Goal: Task Accomplishment & Management: Manage account settings

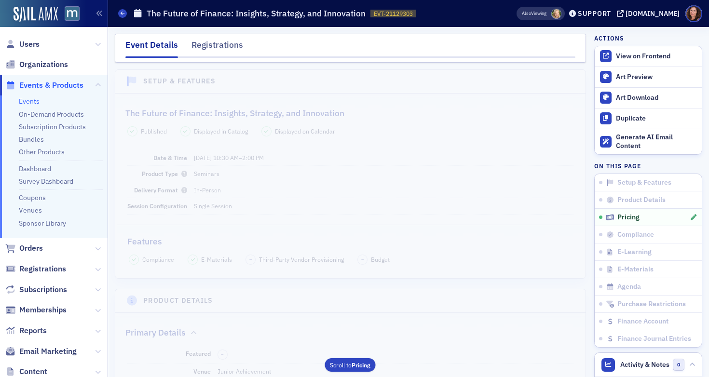
scroll to position [822, 0]
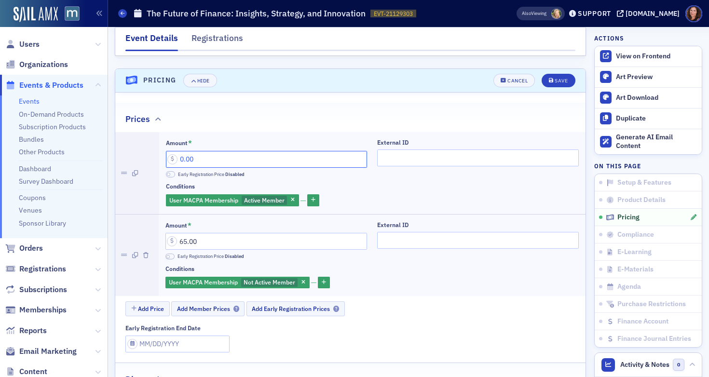
drag, startPoint x: 208, startPoint y: 145, endPoint x: 151, endPoint y: 140, distance: 57.1
click at [151, 140] on li "Amount * 0.00 Early Registration Price Disabled External ID Conditions User MAC…" at bounding box center [350, 173] width 470 height 82
click at [185, 151] on input "4.00" at bounding box center [267, 159] width 202 height 17
type input "45.00"
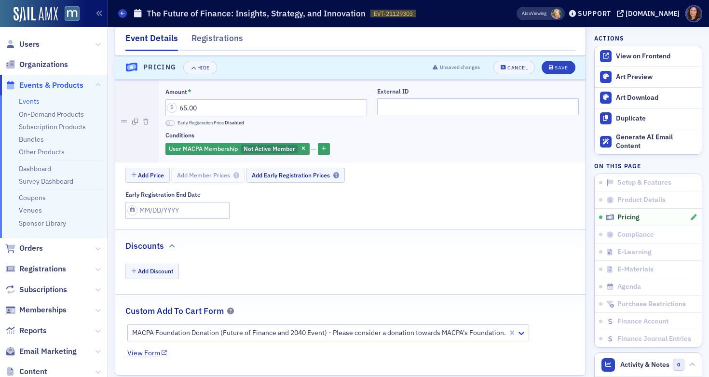
scroll to position [959, 0]
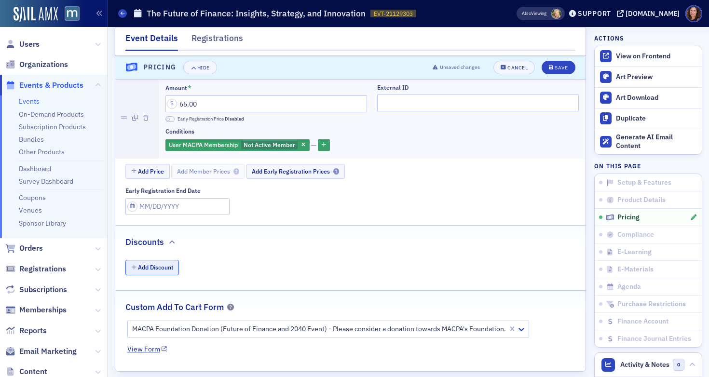
click at [156, 260] on button "Add Discount" at bounding box center [152, 267] width 54 height 15
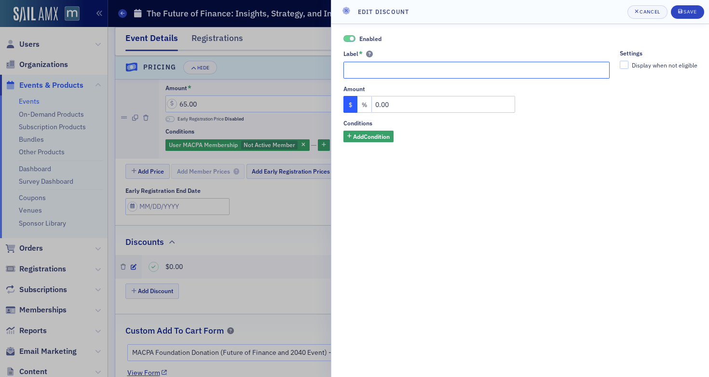
click at [421, 73] on input "Label *" at bounding box center [476, 70] width 267 height 17
type input "MACPA Member Discount"
click at [367, 104] on button "%" at bounding box center [364, 104] width 14 height 17
click at [392, 103] on input "text" at bounding box center [443, 104] width 144 height 17
type input "100"
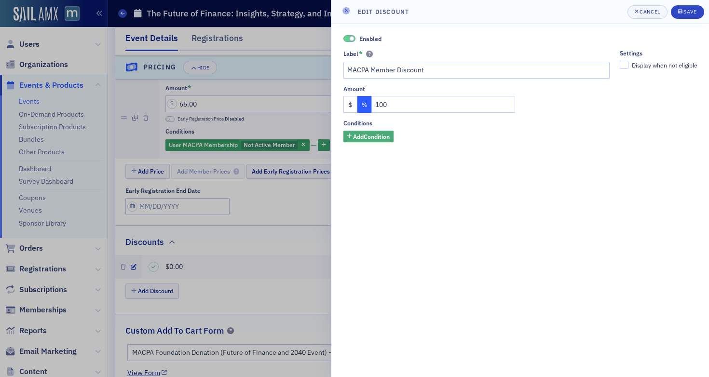
click at [367, 139] on span "Add Condition" at bounding box center [371, 136] width 37 height 9
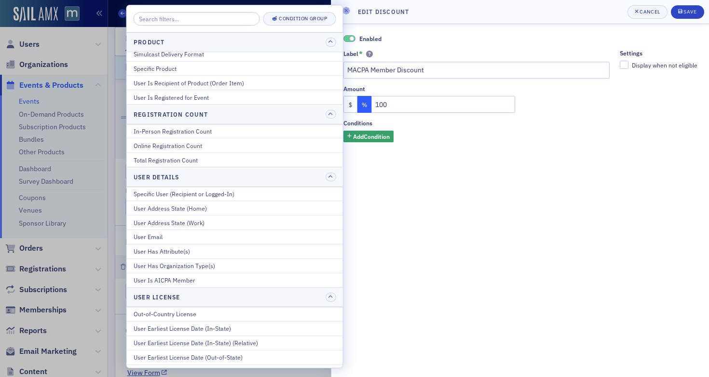
scroll to position [416, 0]
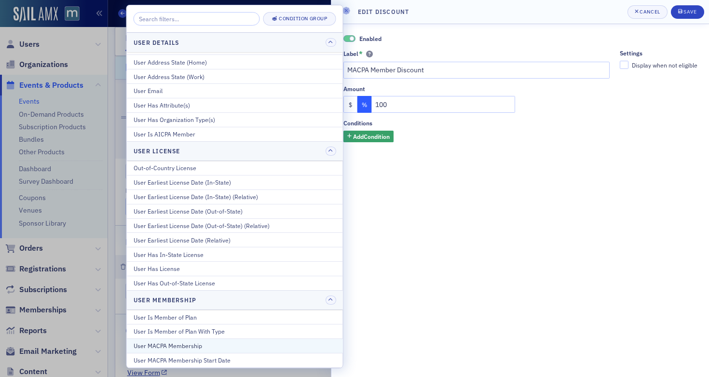
click at [190, 341] on button "User MACPA Membership" at bounding box center [235, 346] width 216 height 14
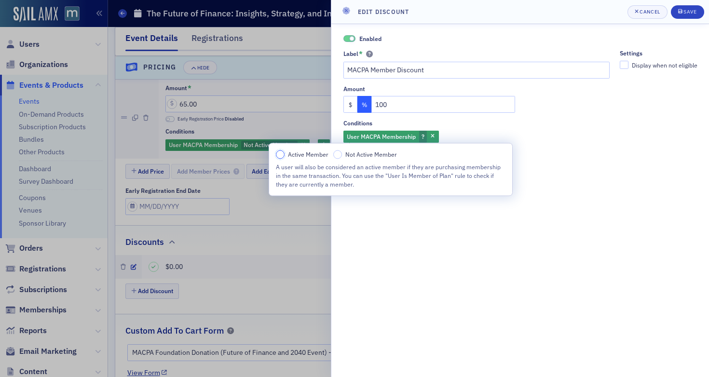
click at [277, 157] on input "Active Member" at bounding box center [280, 155] width 9 height 9
click at [690, 8] on span "Save" at bounding box center [687, 12] width 19 height 8
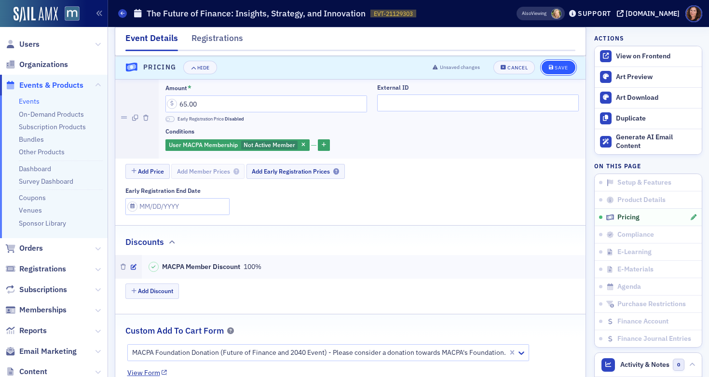
click at [560, 66] on div "Save" at bounding box center [561, 67] width 13 height 5
click at [624, 54] on div "View on Frontend" at bounding box center [656, 56] width 81 height 9
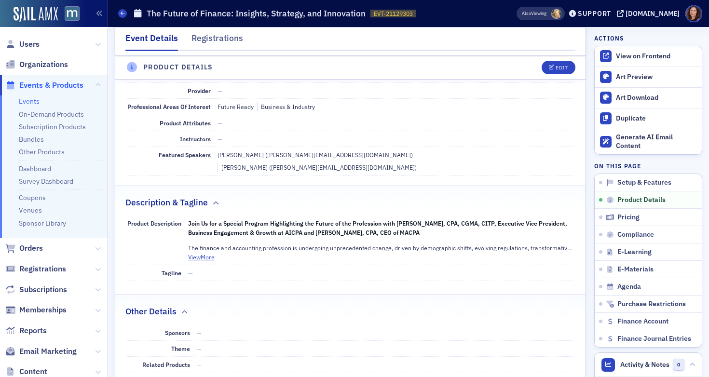
scroll to position [268, 0]
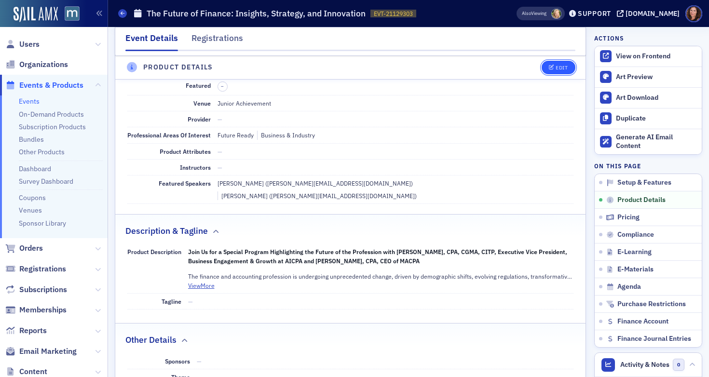
click at [558, 65] on div "Edit" at bounding box center [562, 67] width 12 height 5
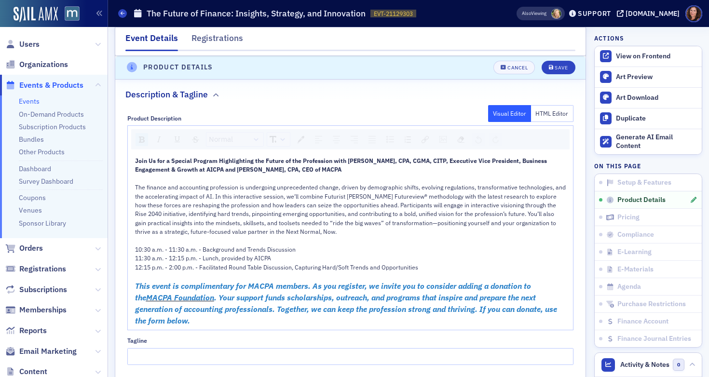
scroll to position [521, 0]
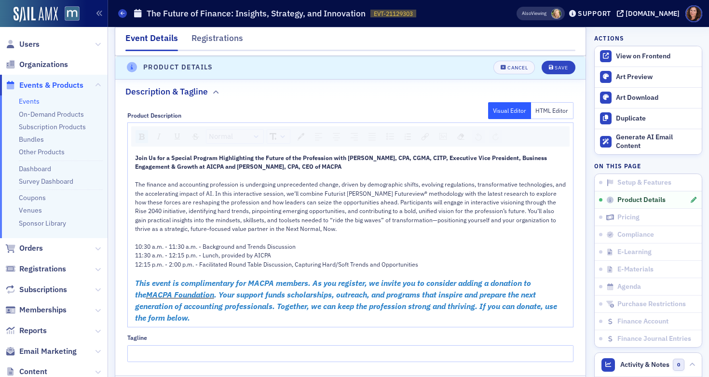
click at [312, 278] on span "This event is complimentary for MACPA members. As you register, we invite you t…" at bounding box center [334, 288] width 398 height 21
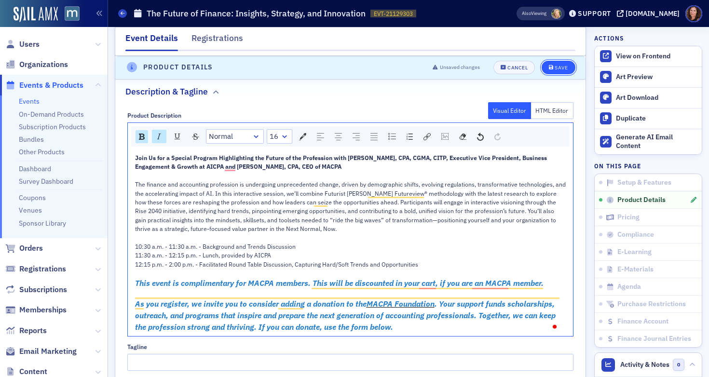
click at [556, 63] on button "Save" at bounding box center [558, 68] width 33 height 14
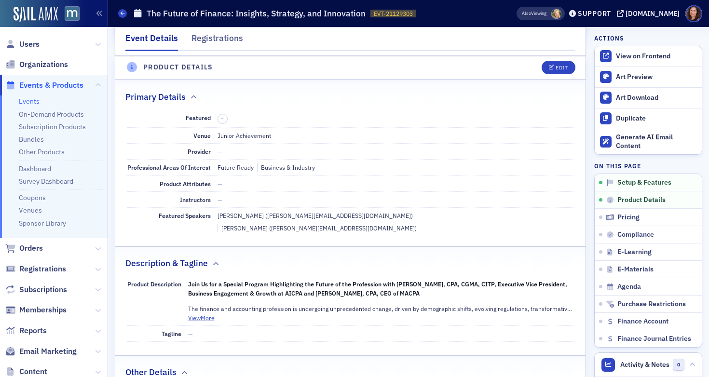
scroll to position [233, 0]
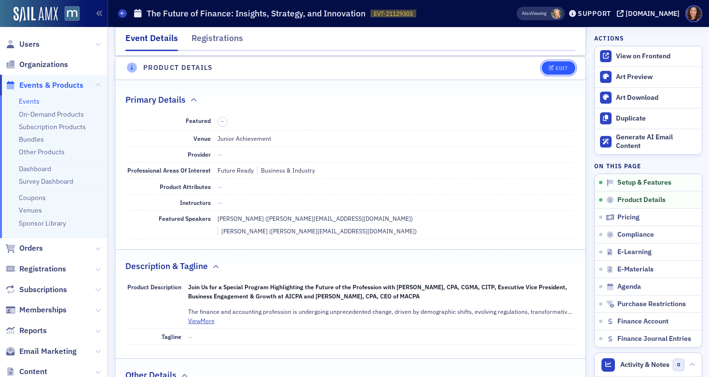
click at [556, 67] on div "Edit" at bounding box center [562, 68] width 12 height 5
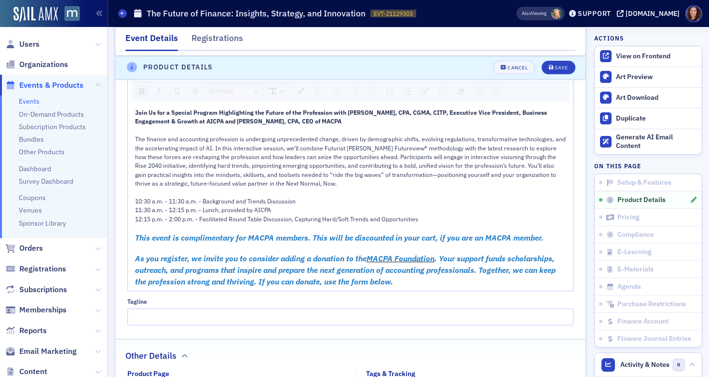
scroll to position [577, 0]
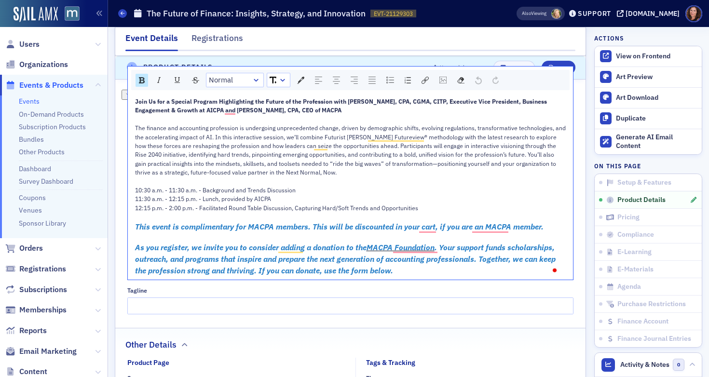
drag, startPoint x: 550, startPoint y: 219, endPoint x: 320, endPoint y: 223, distance: 229.6
click at [320, 223] on div "This event is complimentary for MACPA members. This will be discounted in your …" at bounding box center [351, 227] width 432 height 12
click at [476, 221] on div "This event is complimentary for MACPA members. The discount will be applied to …" at bounding box center [351, 227] width 432 height 12
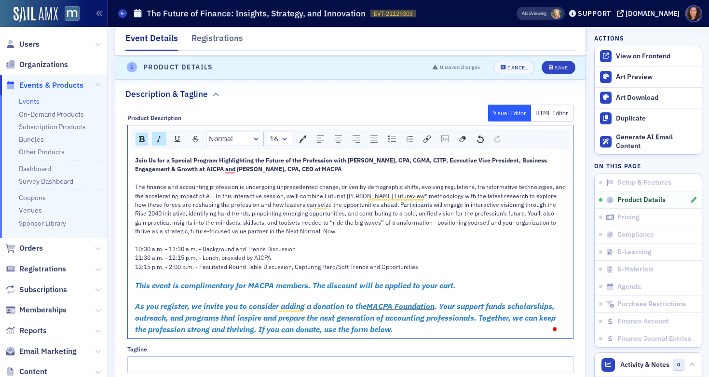
scroll to position [512, 0]
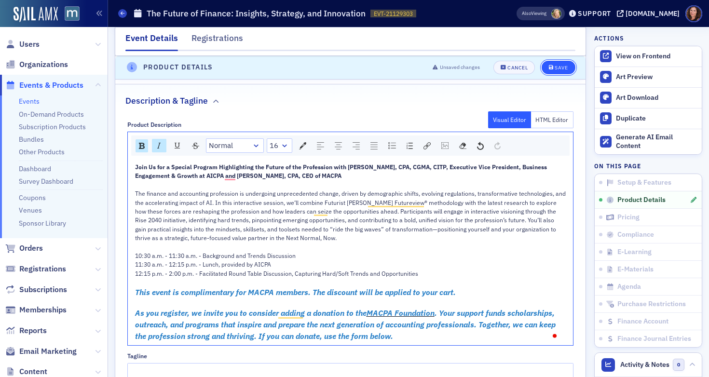
click at [555, 69] on div "Save" at bounding box center [561, 67] width 13 height 5
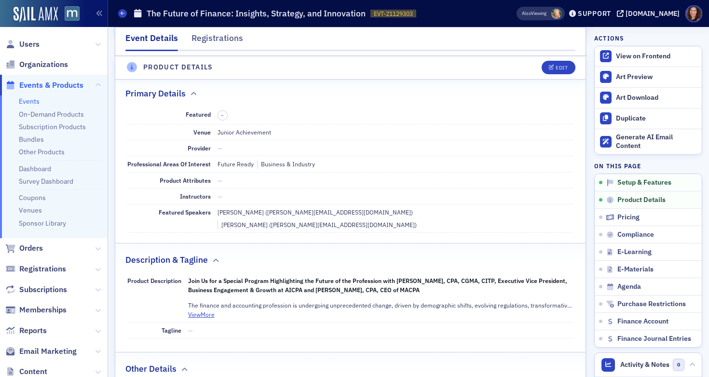
scroll to position [233, 0]
